Goal: Transaction & Acquisition: Purchase product/service

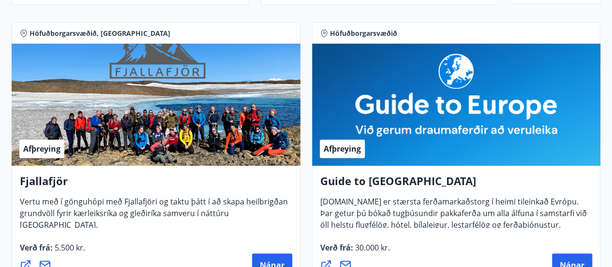
scroll to position [158, 0]
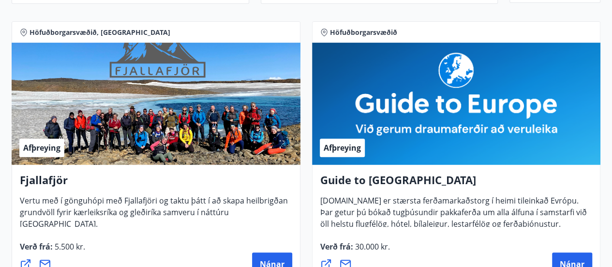
click at [330, 140] on div "Afþreying" at bounding box center [342, 147] width 45 height 18
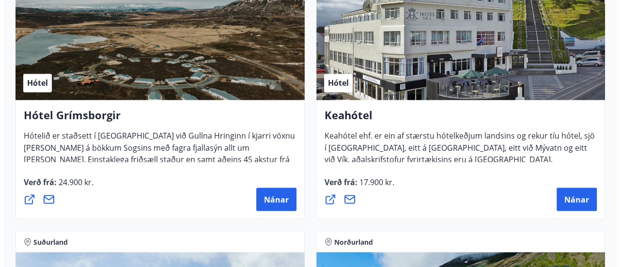
scroll to position [771, 0]
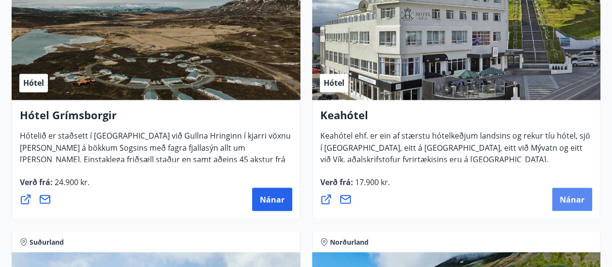
click at [559, 200] on button "Nánar" at bounding box center [572, 198] width 40 height 23
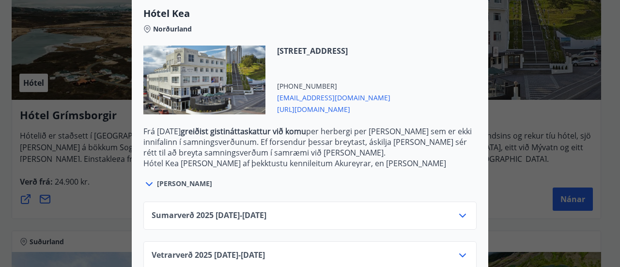
scroll to position [285, 0]
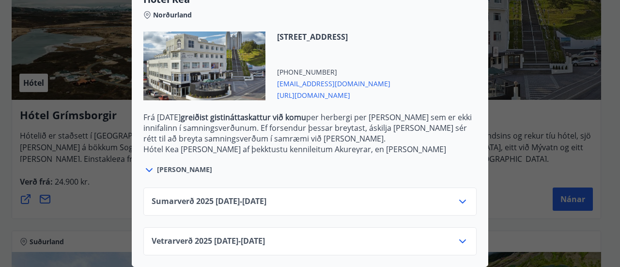
click at [462, 238] on icon at bounding box center [463, 241] width 12 height 12
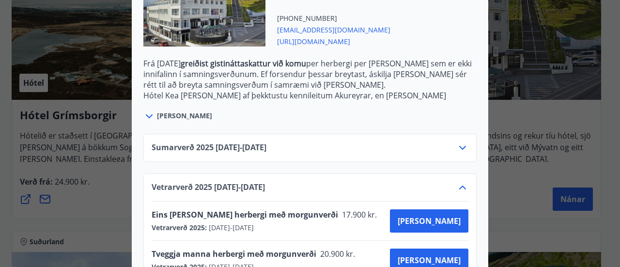
scroll to position [363, 0]
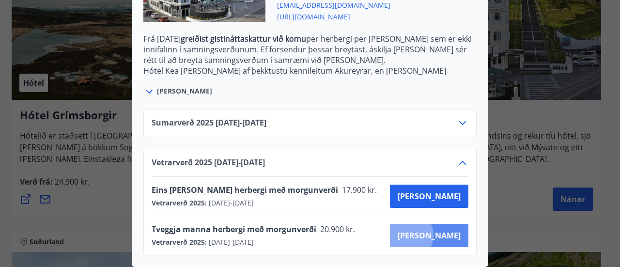
click at [444, 230] on span "[PERSON_NAME]" at bounding box center [429, 235] width 63 height 11
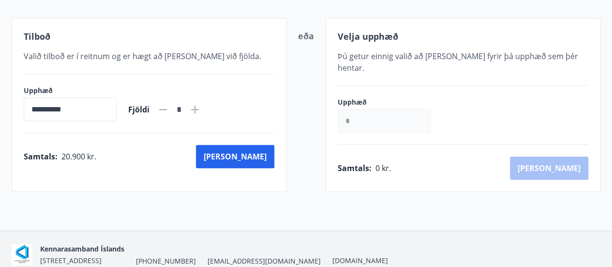
scroll to position [209, 0]
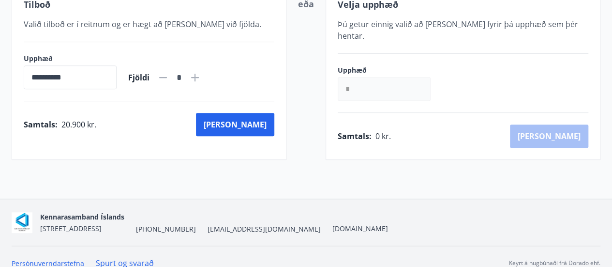
click at [196, 77] on icon at bounding box center [195, 77] width 1 height 1
type input "*"
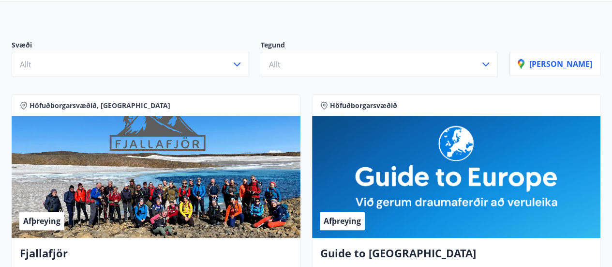
scroll to position [85, 0]
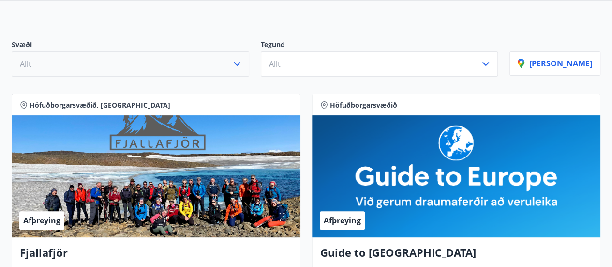
click at [243, 63] on icon "button" at bounding box center [237, 64] width 12 height 12
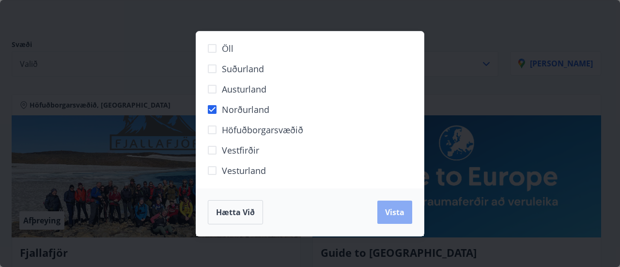
click at [396, 210] on span "Vista" at bounding box center [394, 212] width 19 height 11
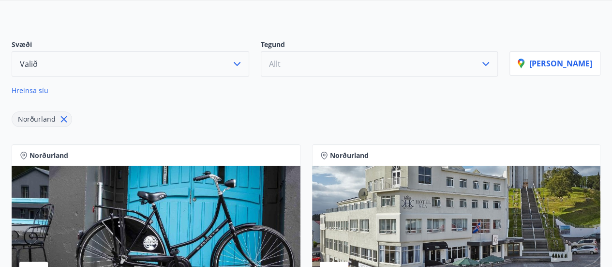
click at [478, 66] on button "Allt" at bounding box center [380, 63] width 238 height 25
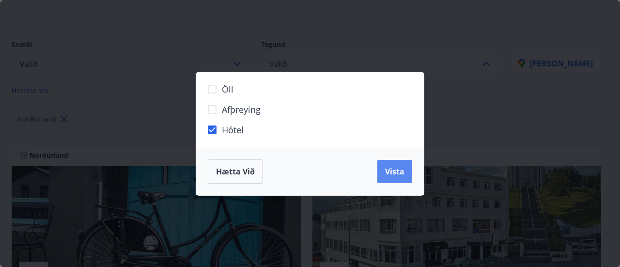
click at [394, 176] on span "Vista" at bounding box center [394, 171] width 19 height 11
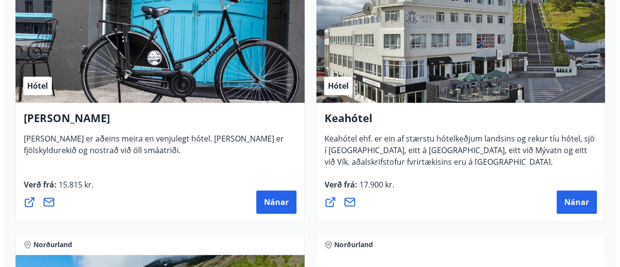
scroll to position [271, 0]
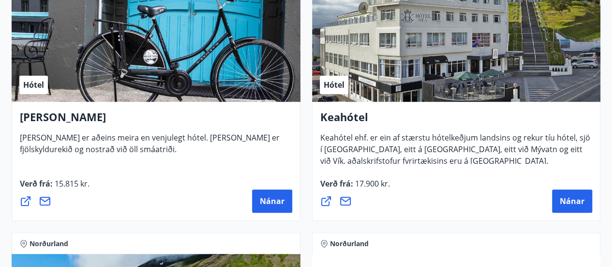
click at [422, 57] on div "Hótel" at bounding box center [456, 41] width 289 height 122
click at [580, 206] on button "Nánar" at bounding box center [572, 200] width 40 height 23
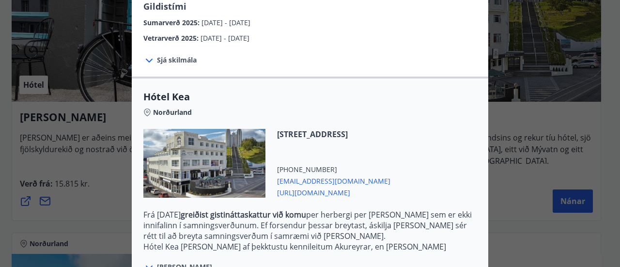
scroll to position [182, 0]
click at [143, 61] on icon at bounding box center [149, 60] width 12 height 12
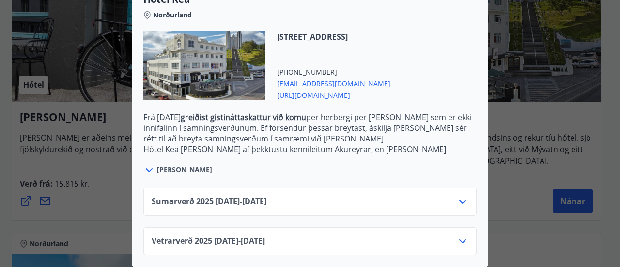
scroll to position [372, 0]
click at [459, 235] on icon at bounding box center [463, 241] width 12 height 12
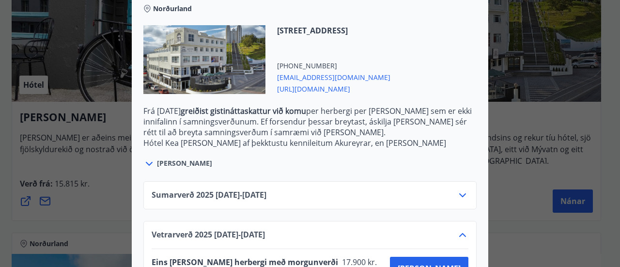
scroll to position [450, 0]
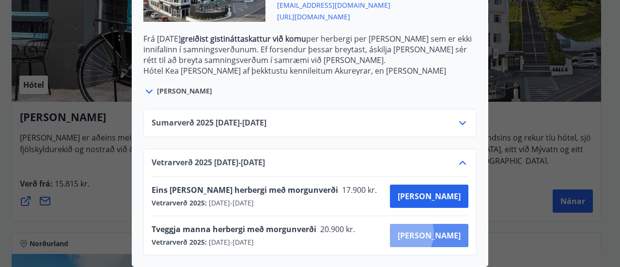
click at [437, 230] on span "[PERSON_NAME]" at bounding box center [429, 235] width 63 height 11
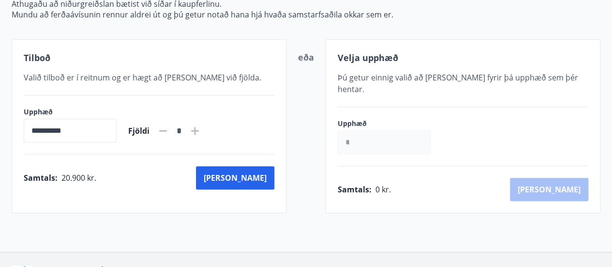
scroll to position [209, 0]
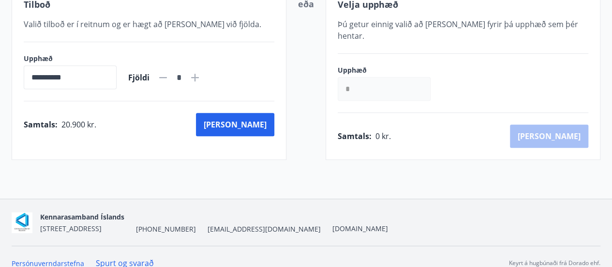
click at [201, 77] on icon at bounding box center [195, 78] width 12 height 12
type input "*"
